Goal: Check status: Check status

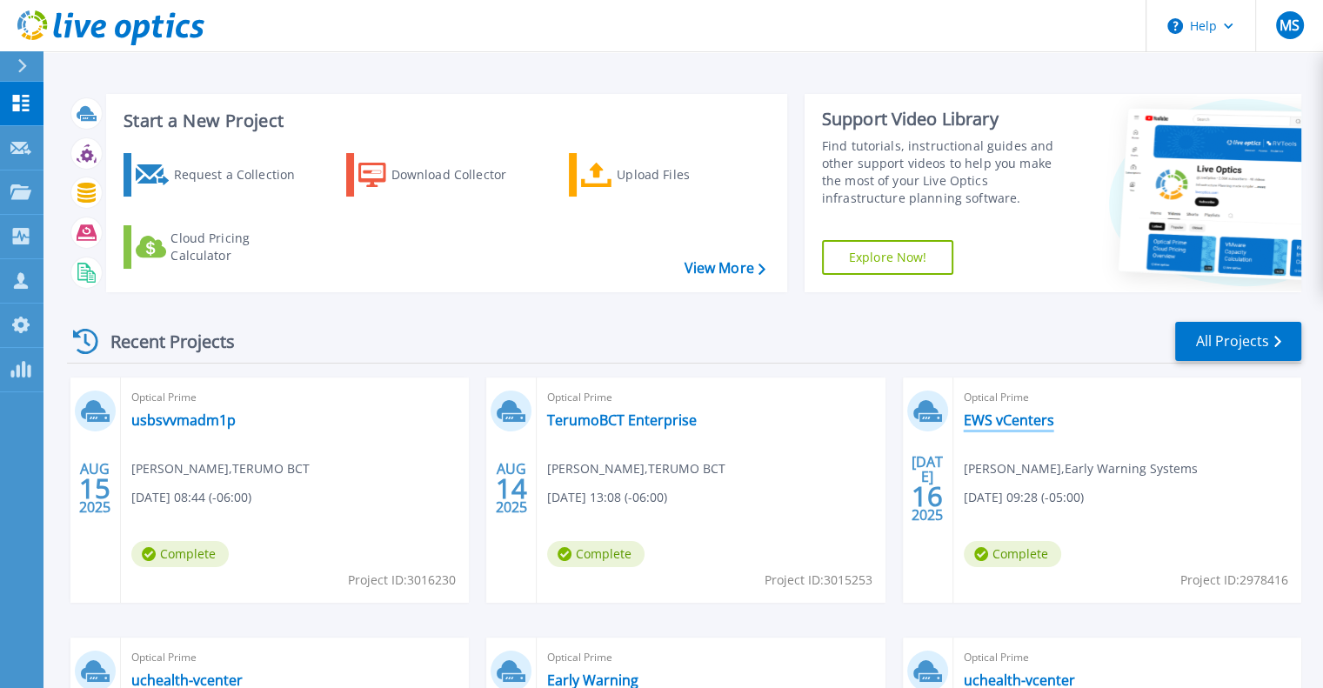
click at [1008, 416] on link "EWS vCenters" at bounding box center [1009, 419] width 90 height 17
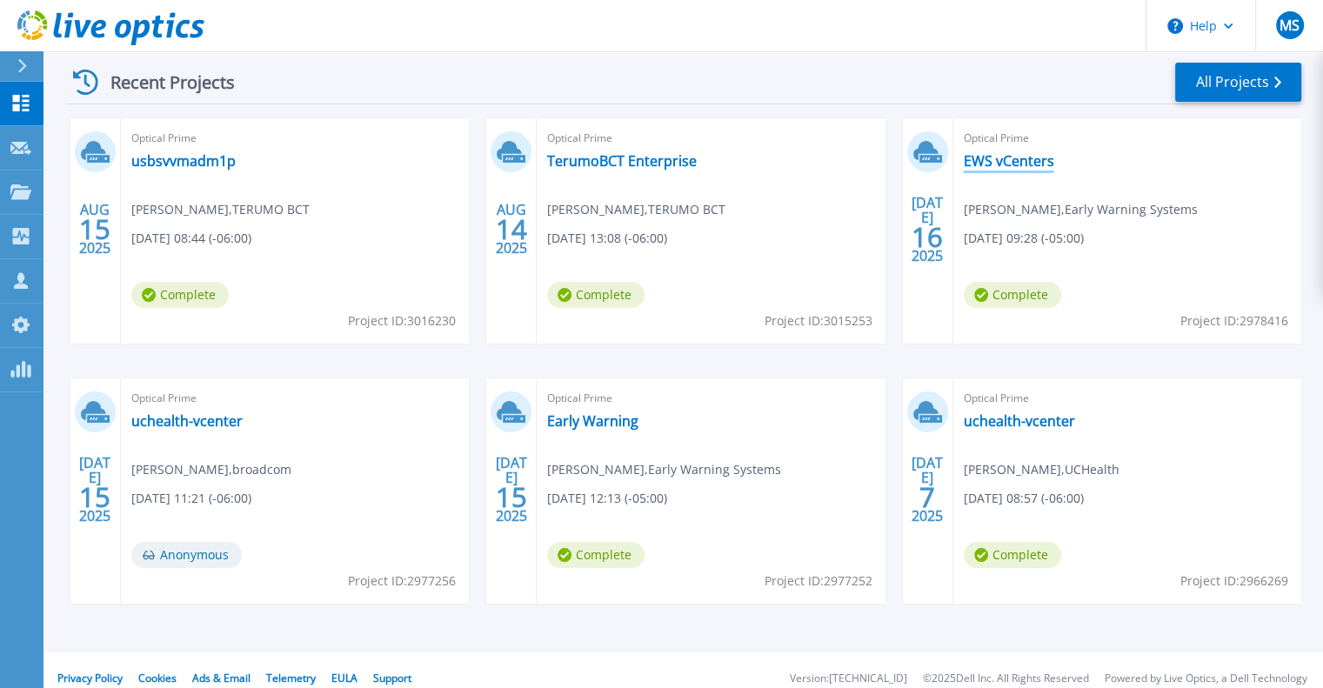
scroll to position [275, 0]
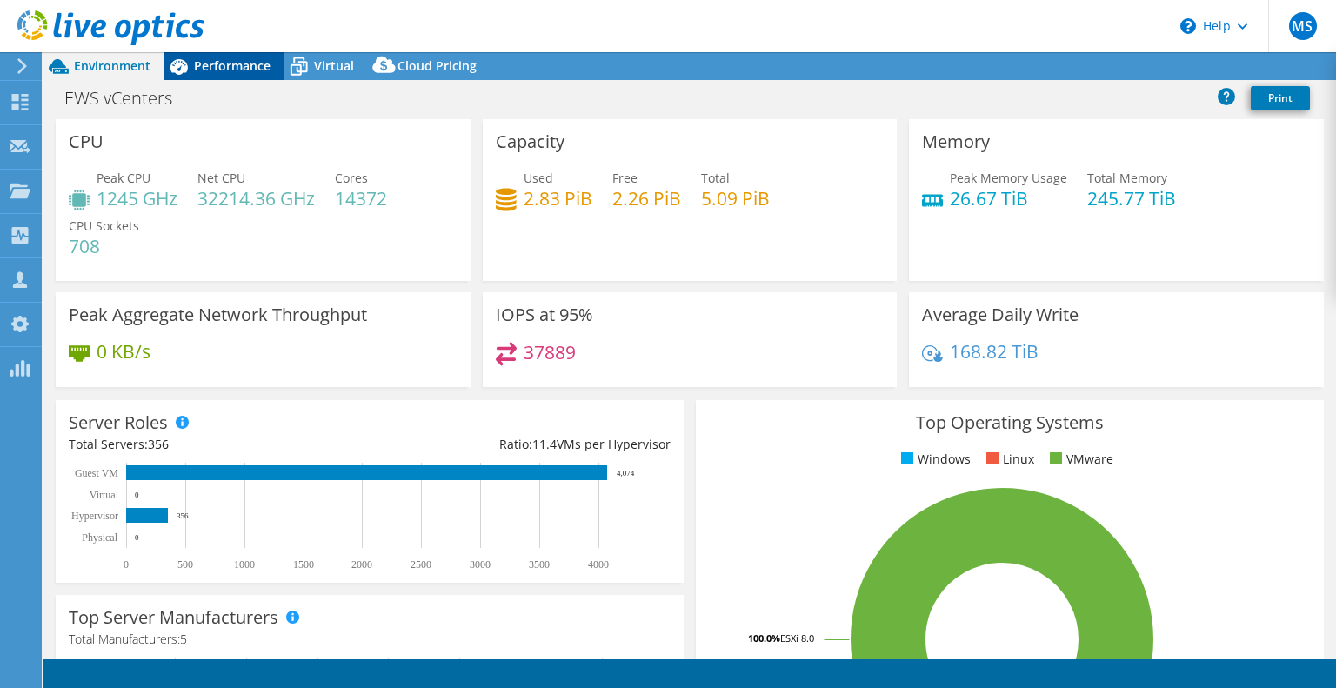
click at [244, 62] on span "Performance" at bounding box center [232, 65] width 77 height 17
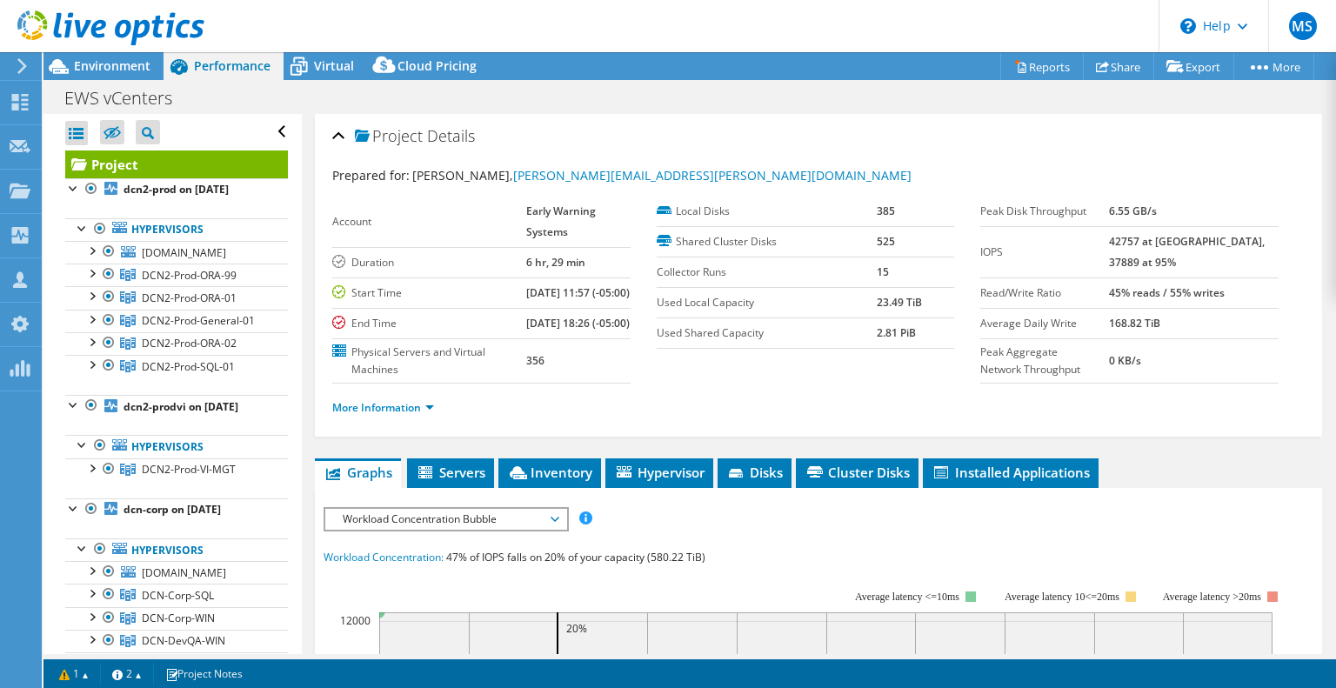
select select "USD"
click at [328, 61] on span "Virtual" at bounding box center [334, 65] width 40 height 17
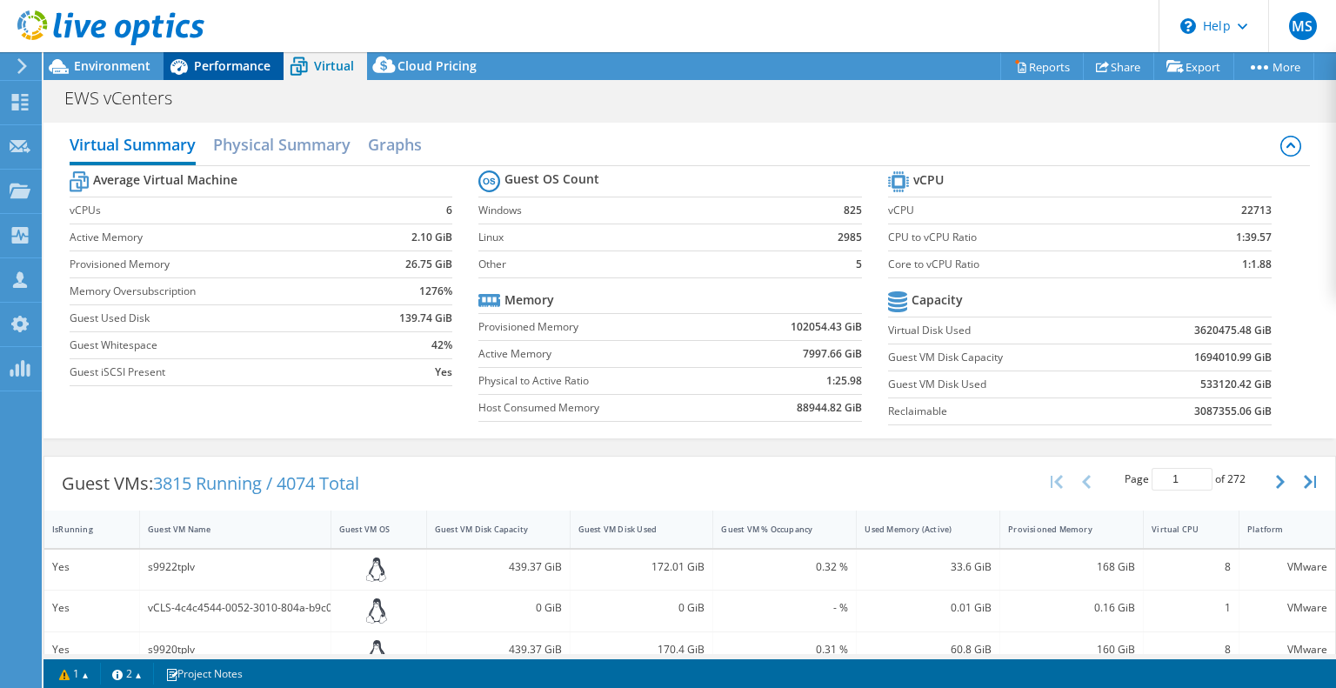
click at [240, 61] on span "Performance" at bounding box center [232, 65] width 77 height 17
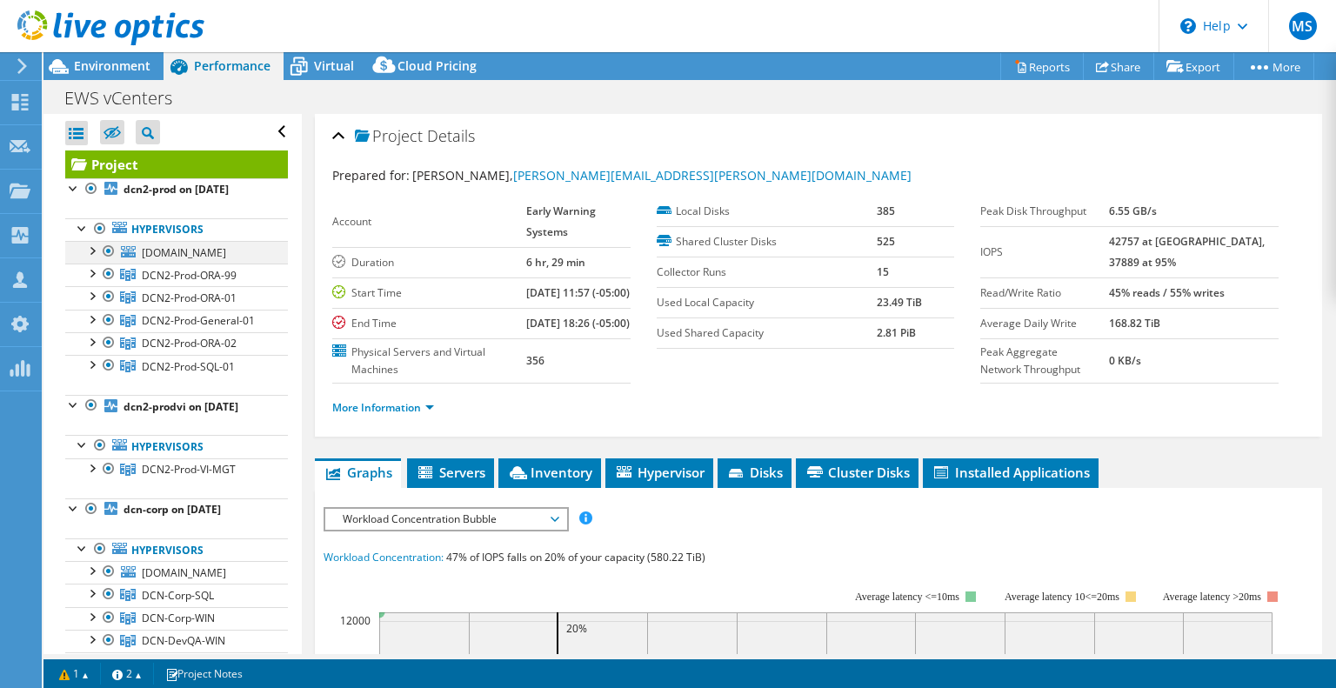
click at [91, 243] on div at bounding box center [91, 249] width 17 height 17
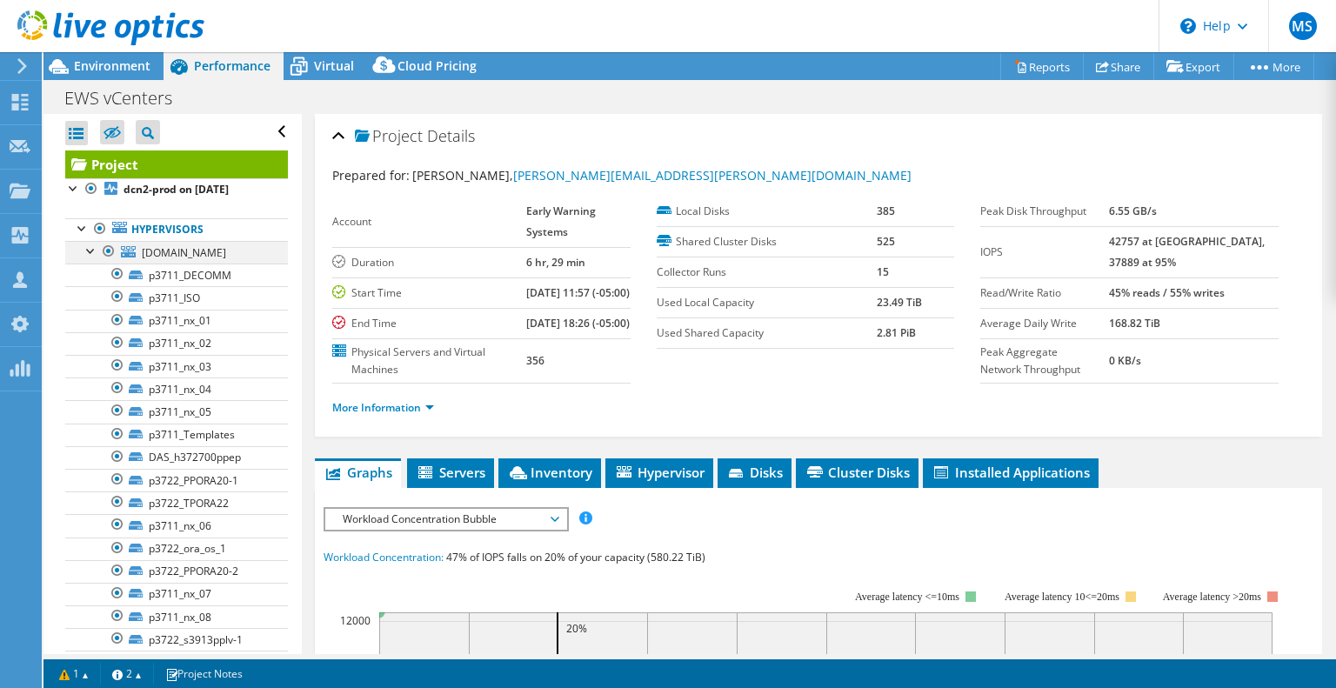
click at [85, 253] on div at bounding box center [91, 249] width 17 height 17
